Goal: Check status

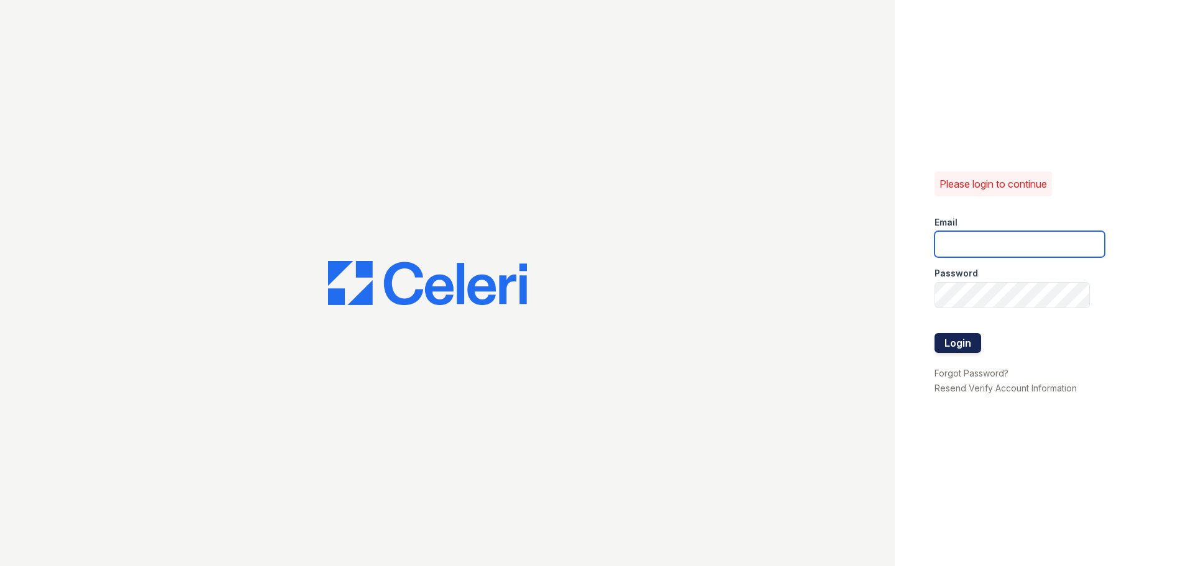
type input "[DOMAIN_NAME][EMAIL_ADDRESS][DOMAIN_NAME]"
click at [944, 344] on button "Login" at bounding box center [958, 343] width 47 height 20
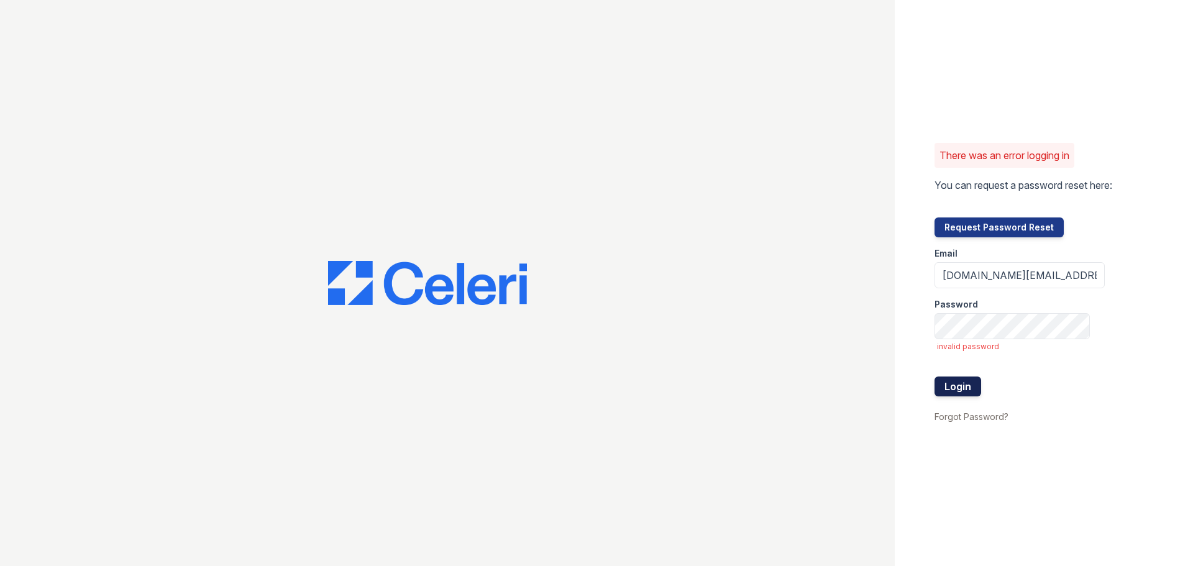
click at [964, 385] on button "Login" at bounding box center [958, 387] width 47 height 20
click at [961, 386] on button "Login" at bounding box center [958, 387] width 47 height 20
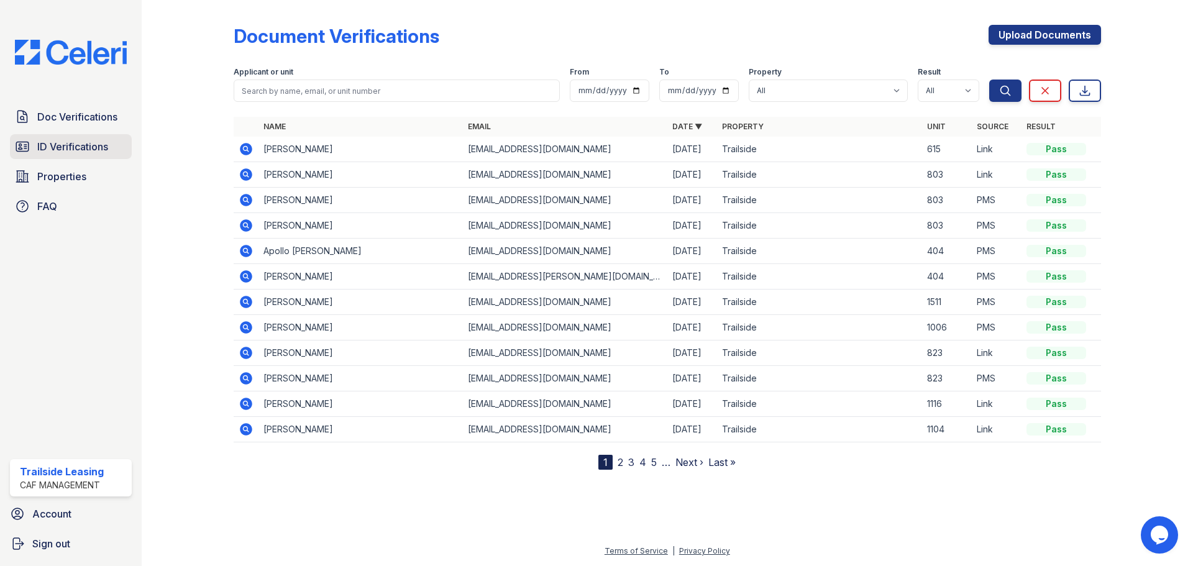
click at [107, 149] on span "ID Verifications" at bounding box center [72, 146] width 71 height 15
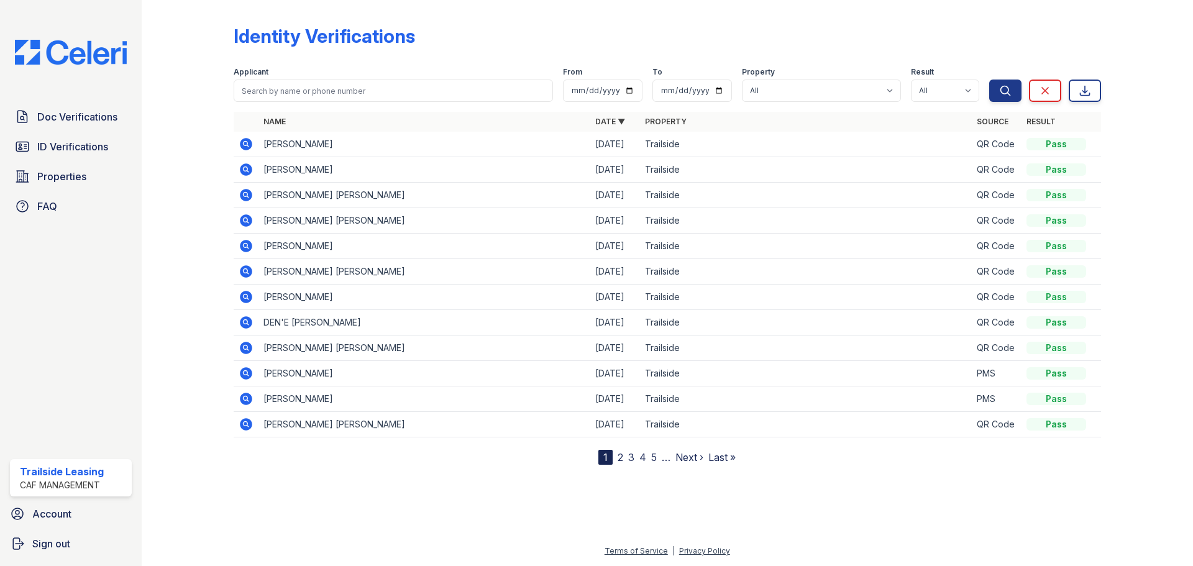
click at [244, 171] on icon at bounding box center [246, 169] width 12 height 12
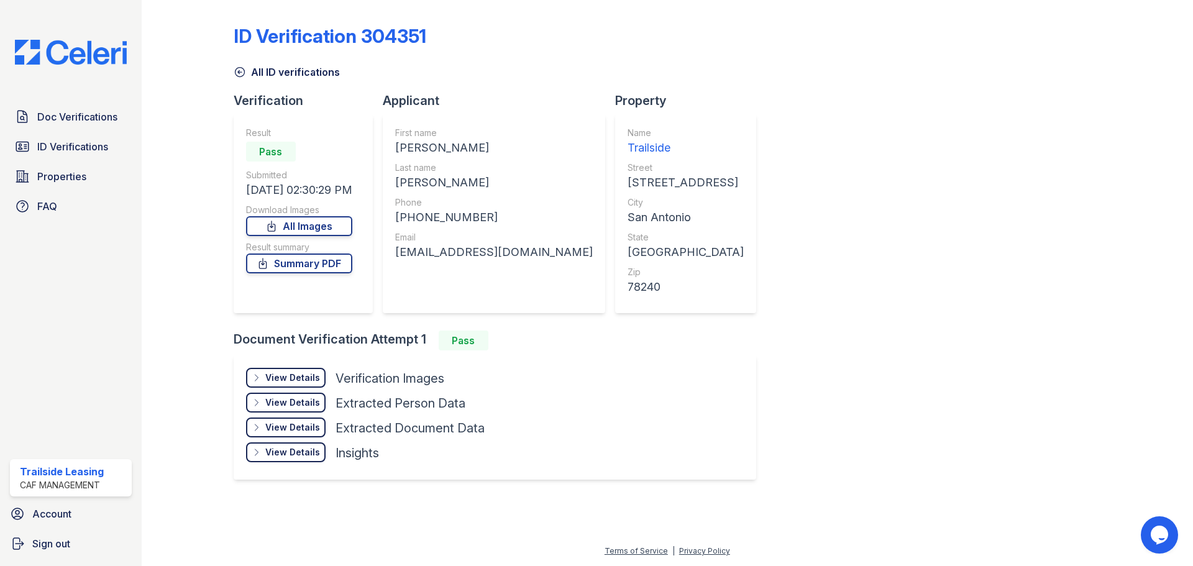
click at [293, 371] on div "View Details Details" at bounding box center [286, 378] width 80 height 20
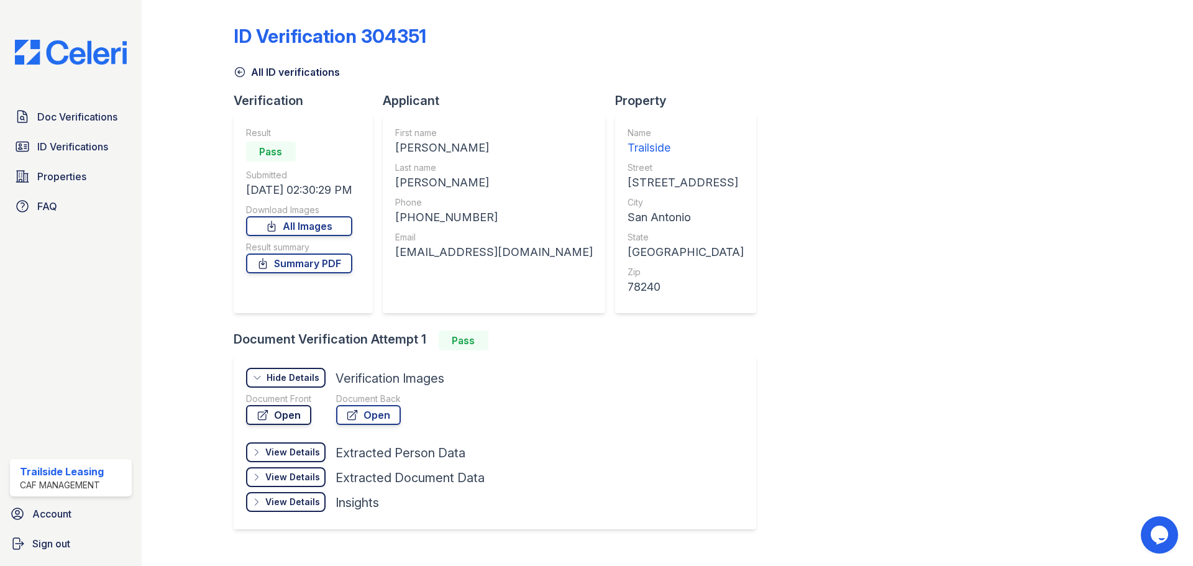
click at [301, 418] on link "Open" at bounding box center [278, 415] width 65 height 20
